Goal: Task Accomplishment & Management: Manage account settings

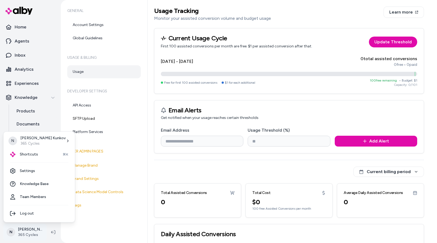
click at [30, 232] on html "Home Agents Inbox Analytics Experiences Knowledge Products Documents Rules Veri…" at bounding box center [218, 121] width 437 height 243
click at [27, 171] on link "Settings" at bounding box center [39, 171] width 67 height 13
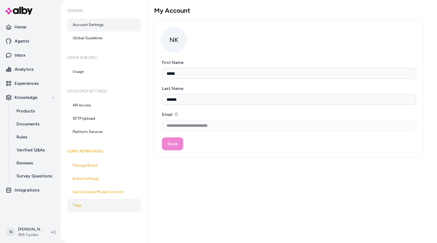
click at [77, 204] on link "Tags" at bounding box center [103, 205] width 73 height 13
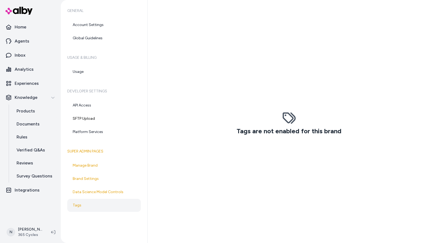
scroll to position [7, 0]
click at [30, 234] on html "Home Agents Inbox Analytics Experiences Knowledge Products Documents Rules Veri…" at bounding box center [218, 121] width 437 height 243
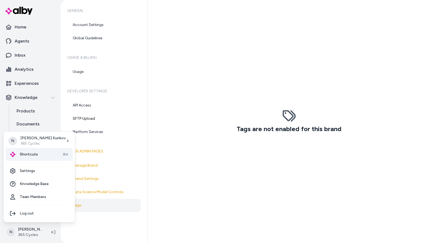
click at [31, 153] on span "Shortcuts" at bounding box center [29, 154] width 18 height 5
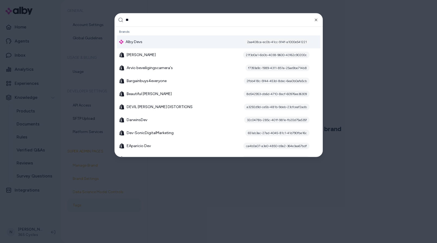
type input "***"
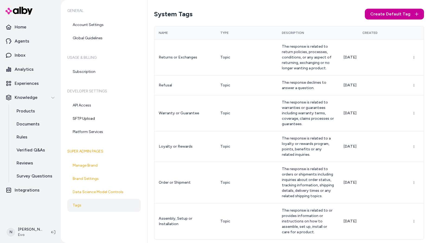
click at [399, 12] on span "Create Default Tag" at bounding box center [390, 14] width 40 height 7
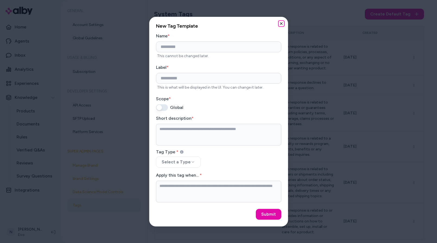
click at [282, 22] on icon "button" at bounding box center [281, 23] width 2 height 2
